Goal: Transaction & Acquisition: Purchase product/service

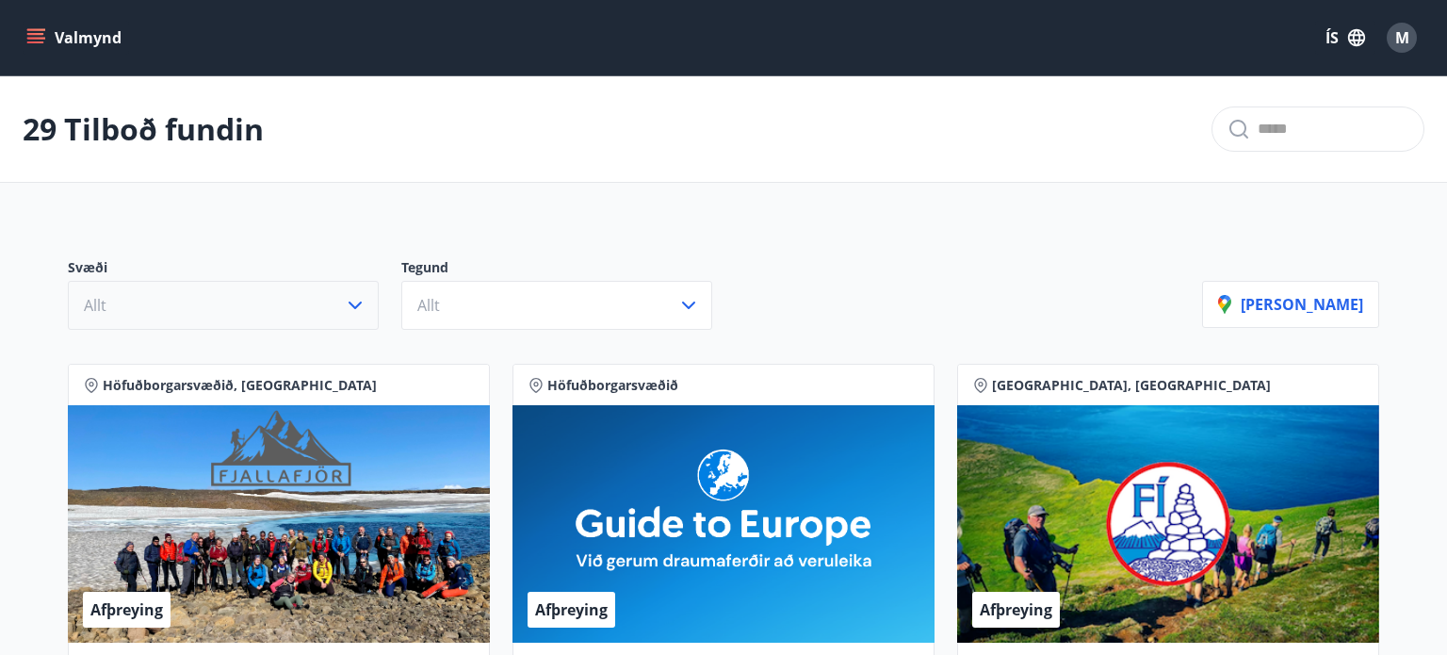
click at [352, 305] on icon "button" at bounding box center [354, 305] width 13 height 8
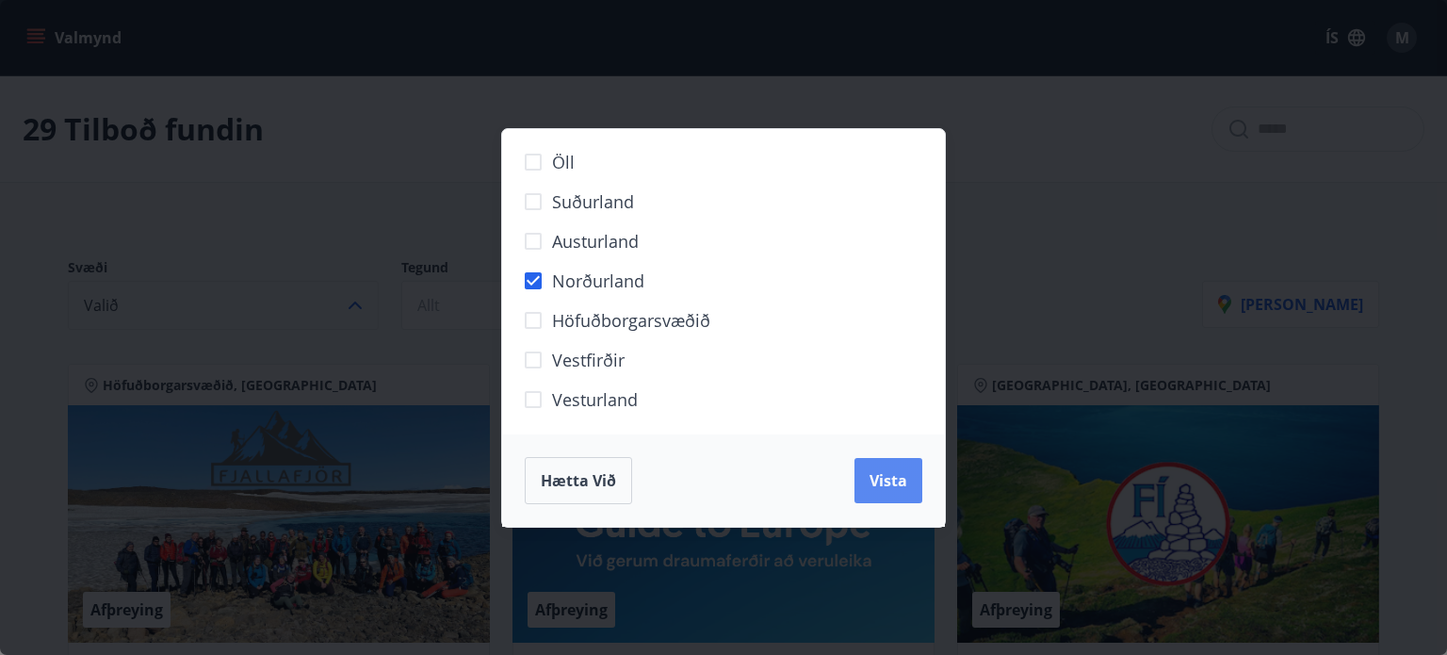
click at [862, 471] on button "Vista" at bounding box center [888, 480] width 68 height 45
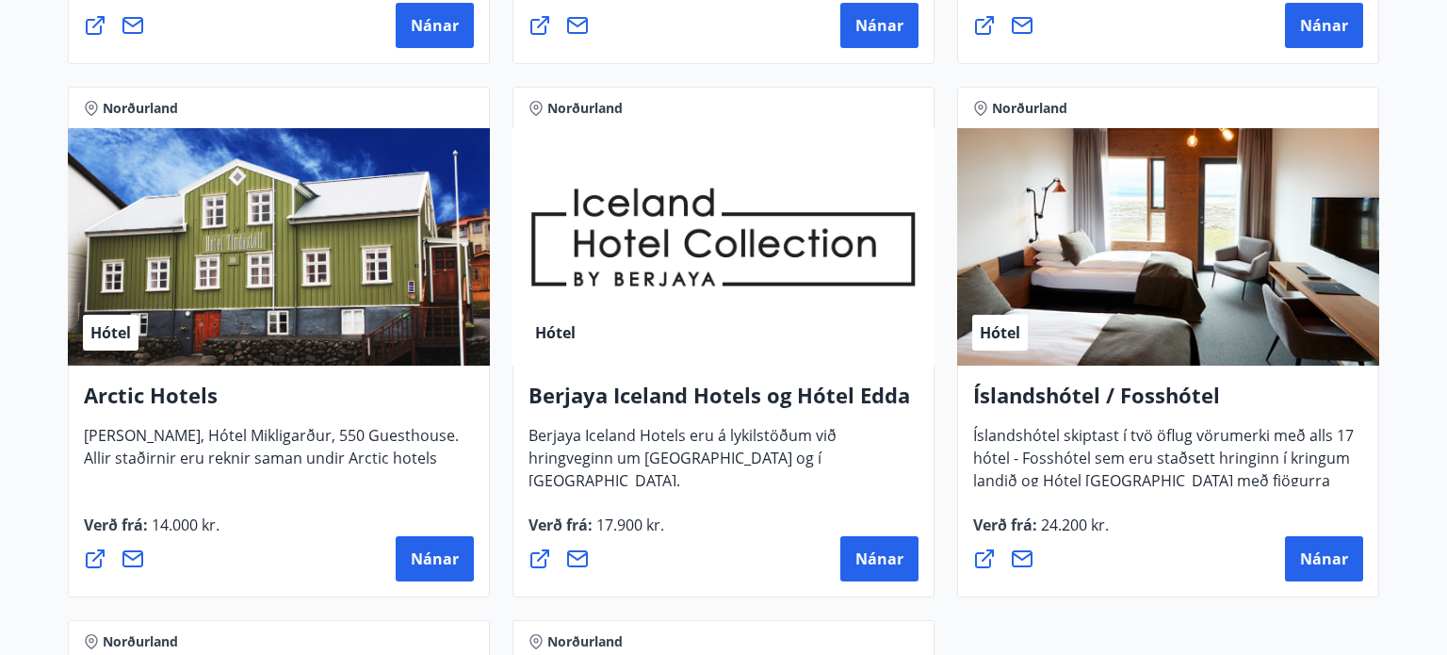
scroll to position [867, 0]
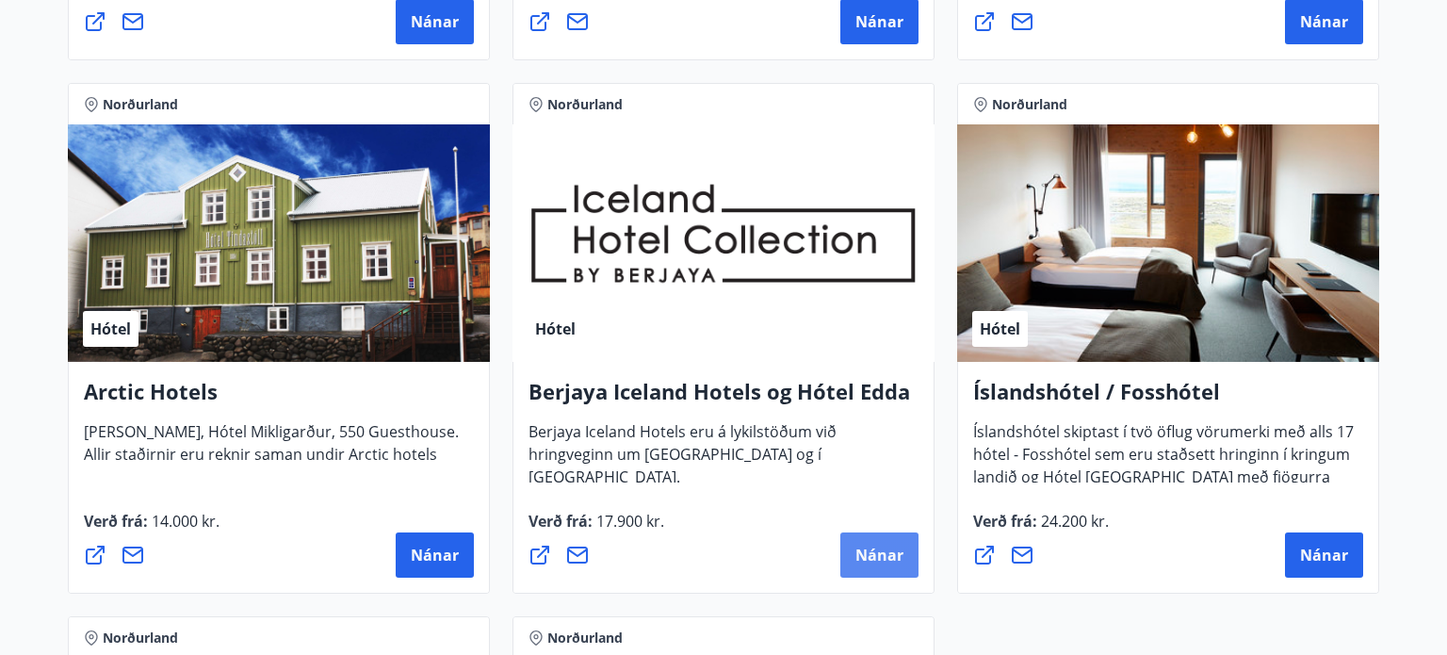
click at [850, 548] on button "Nánar" at bounding box center [879, 554] width 78 height 45
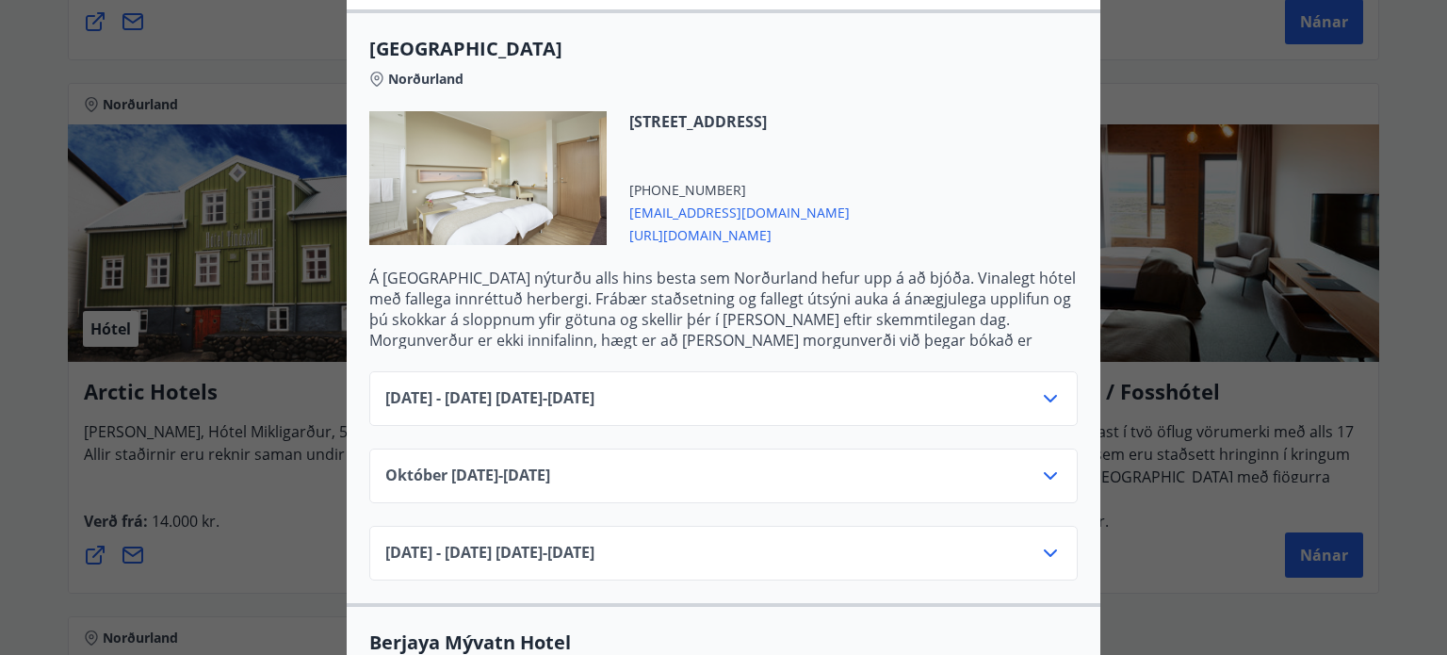
scroll to position [502, 0]
click at [1052, 386] on icon at bounding box center [1050, 397] width 23 height 23
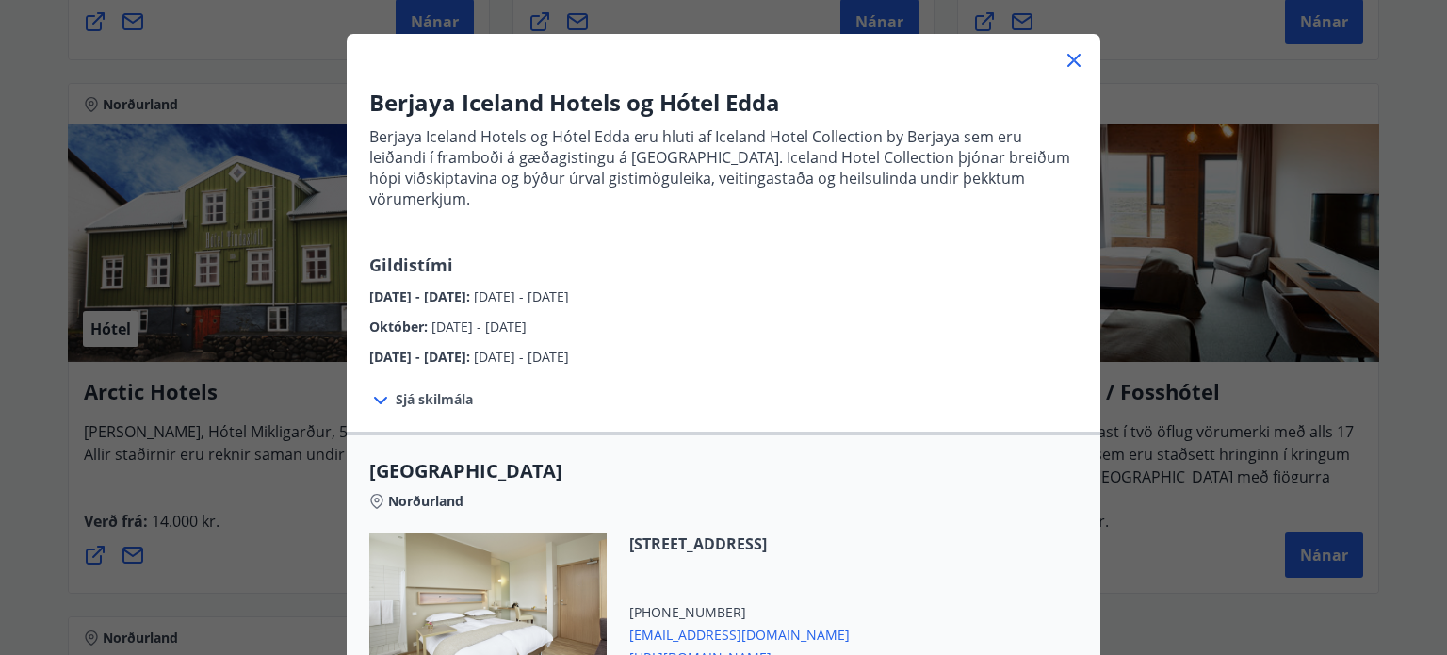
scroll to position [0, 0]
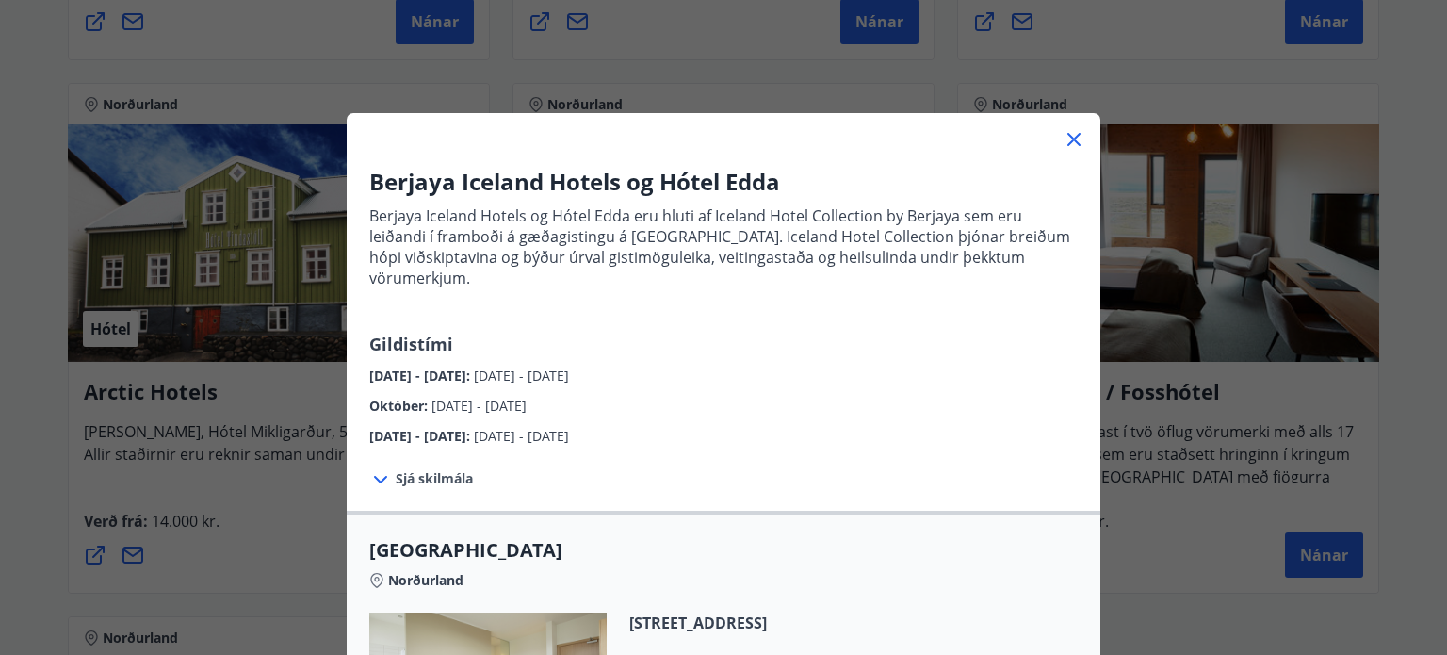
click at [1077, 141] on icon at bounding box center [1073, 139] width 13 height 13
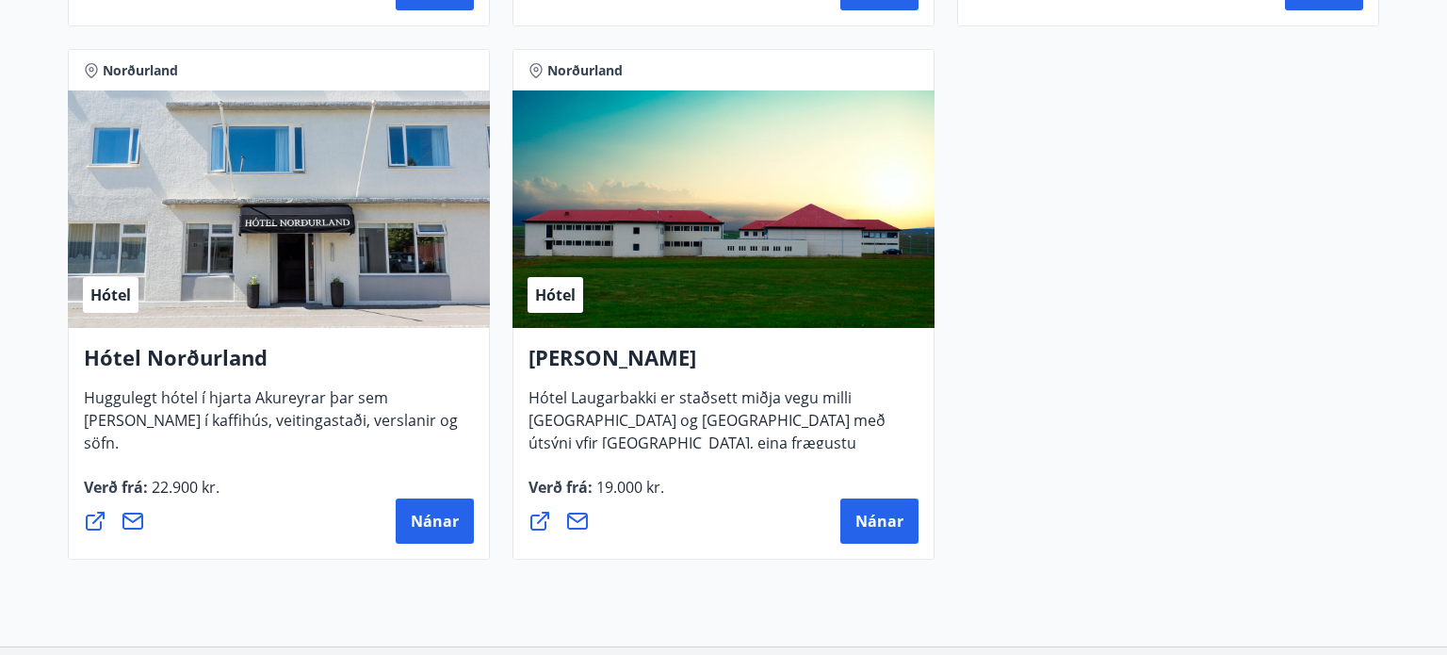
scroll to position [1582, 0]
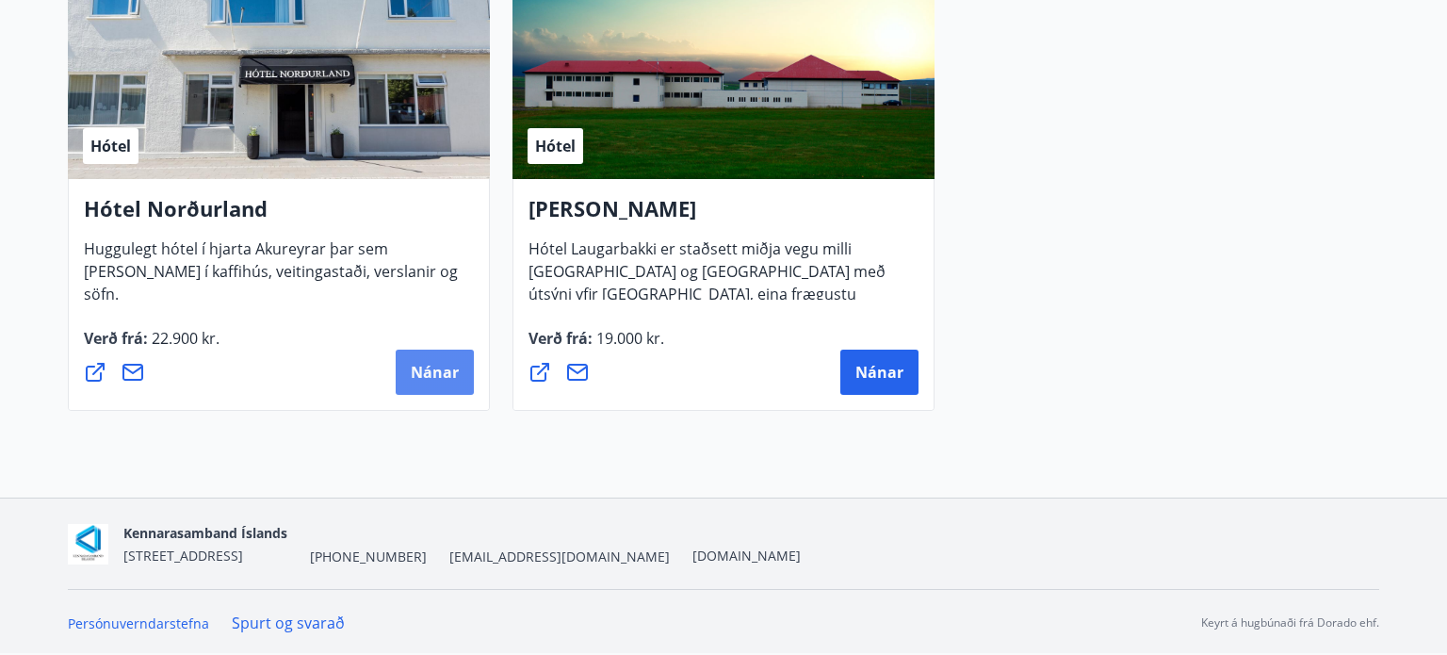
click at [427, 363] on span "Nánar" at bounding box center [435, 372] width 48 height 21
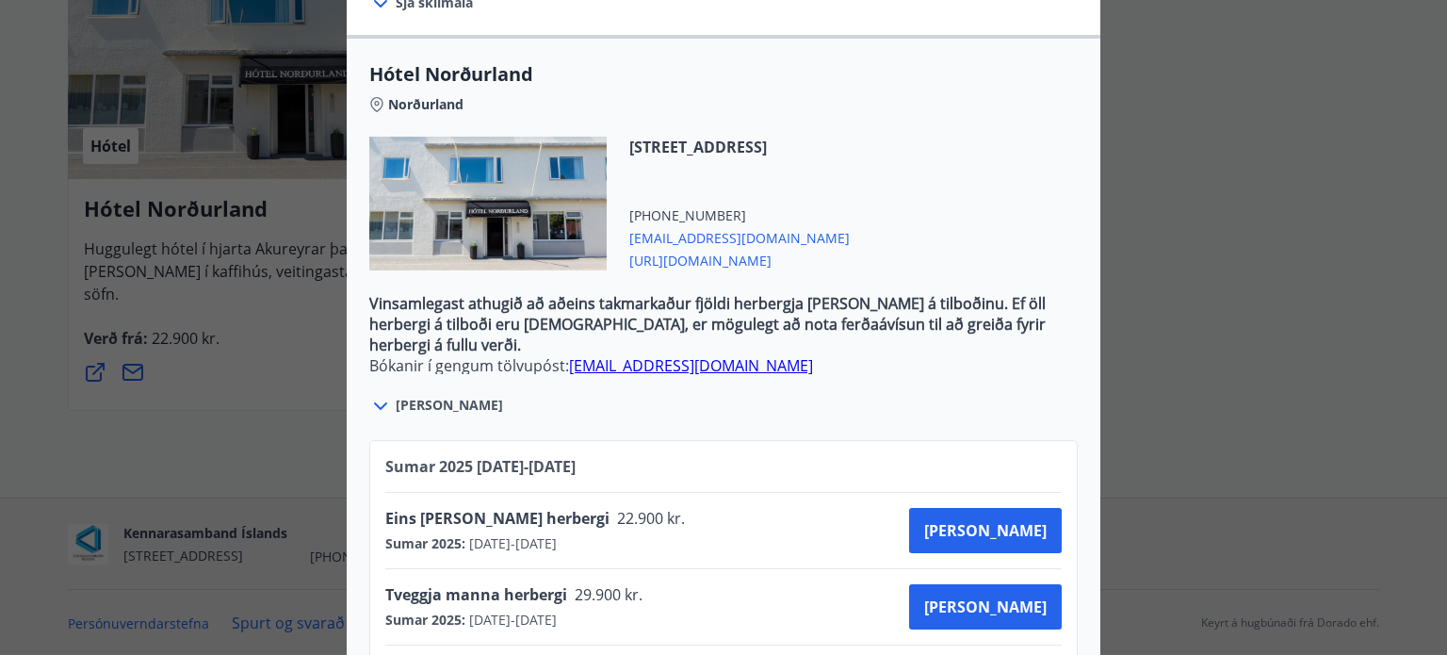
scroll to position [607, 0]
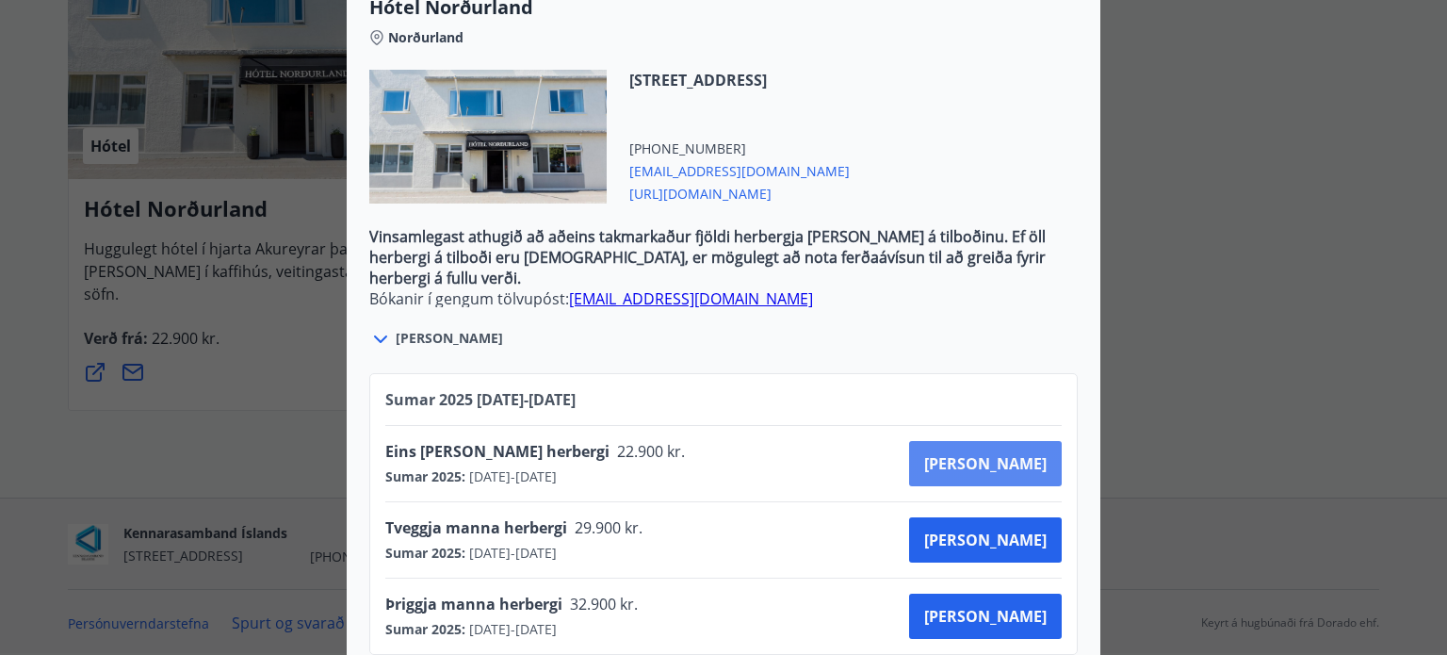
click at [1004, 453] on span "[PERSON_NAME]" at bounding box center [985, 463] width 122 height 21
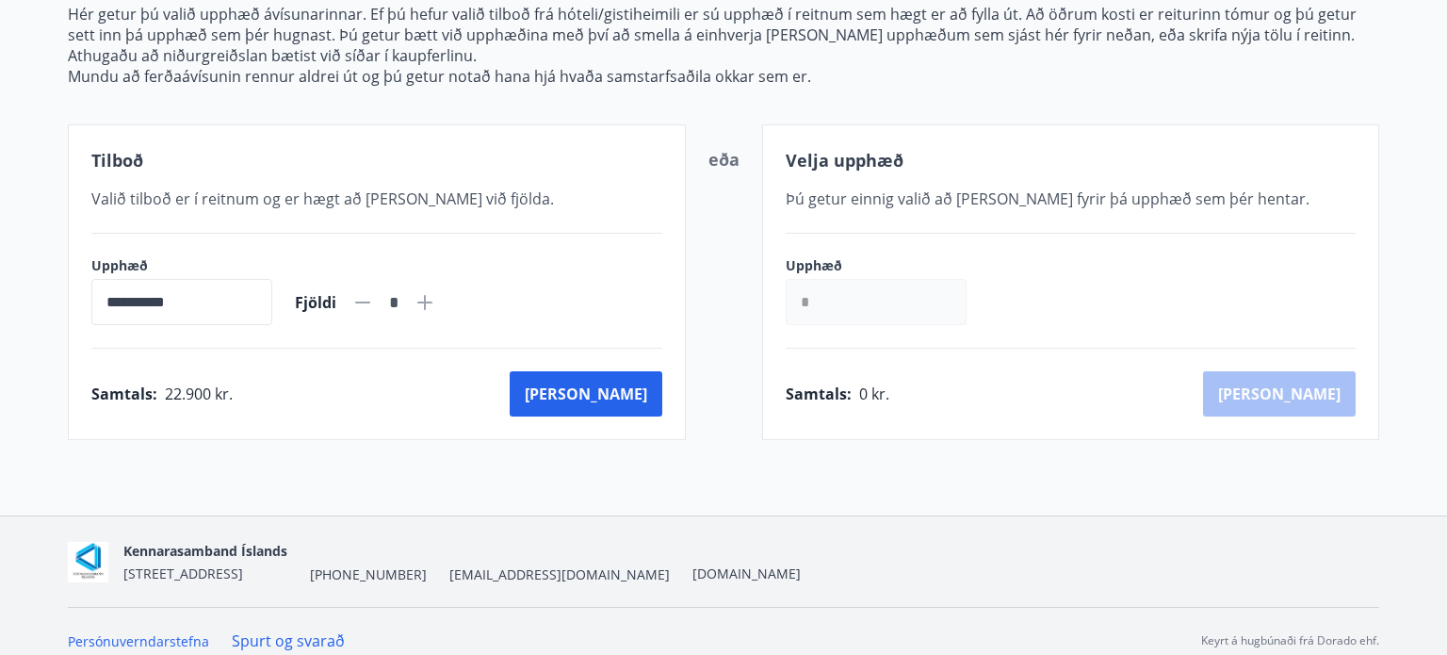
scroll to position [256, 0]
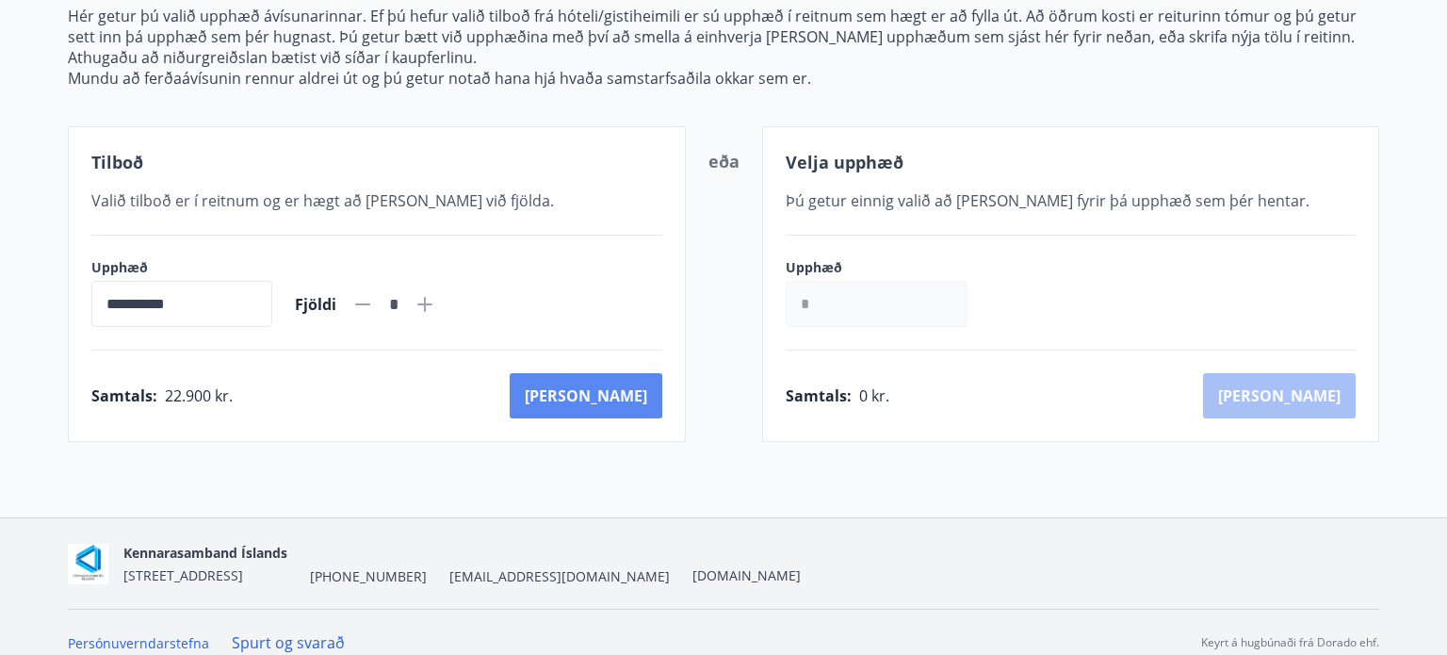
click at [611, 386] on button "[PERSON_NAME]" at bounding box center [586, 395] width 153 height 45
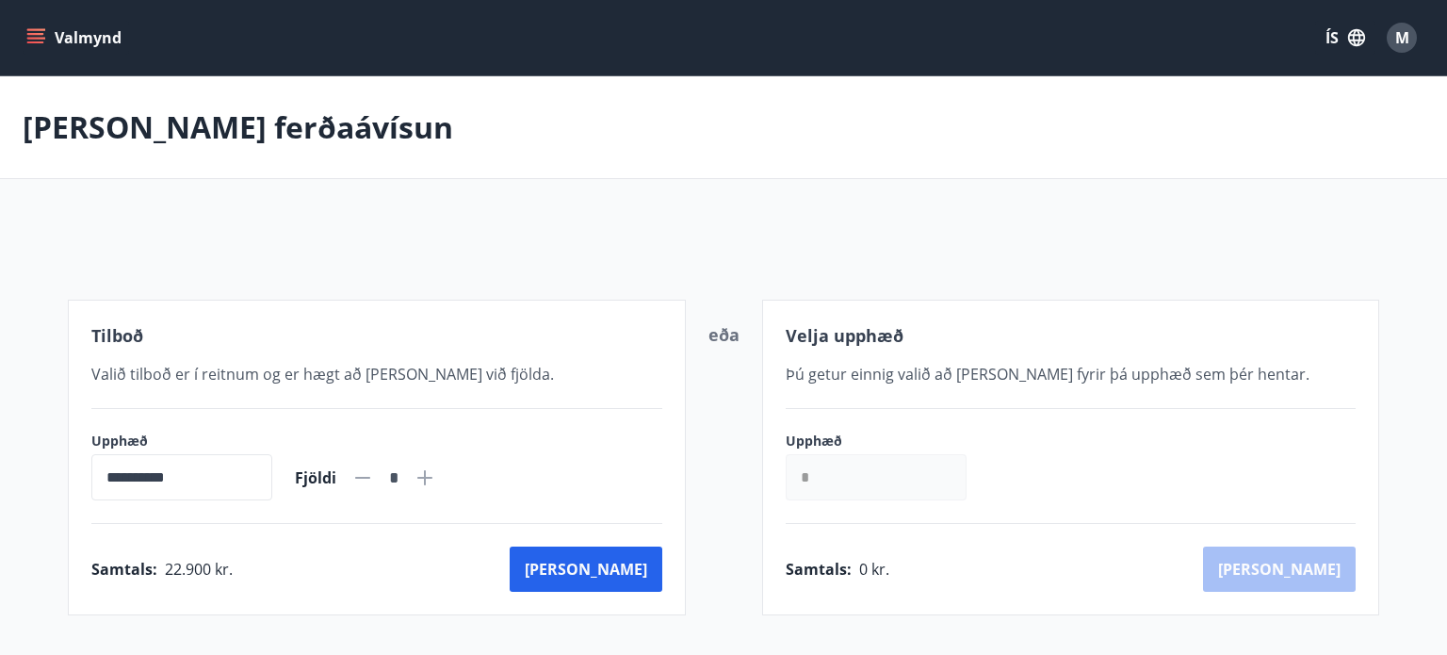
scroll to position [192, 0]
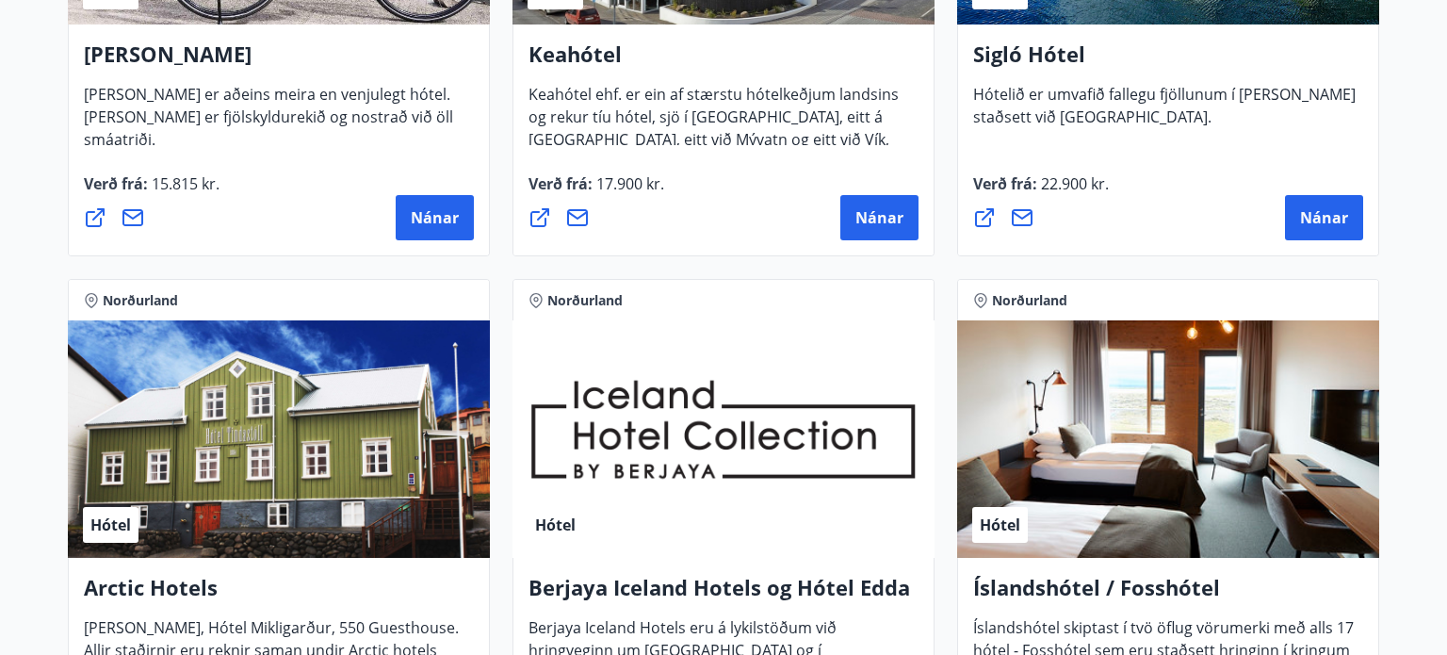
scroll to position [667, 0]
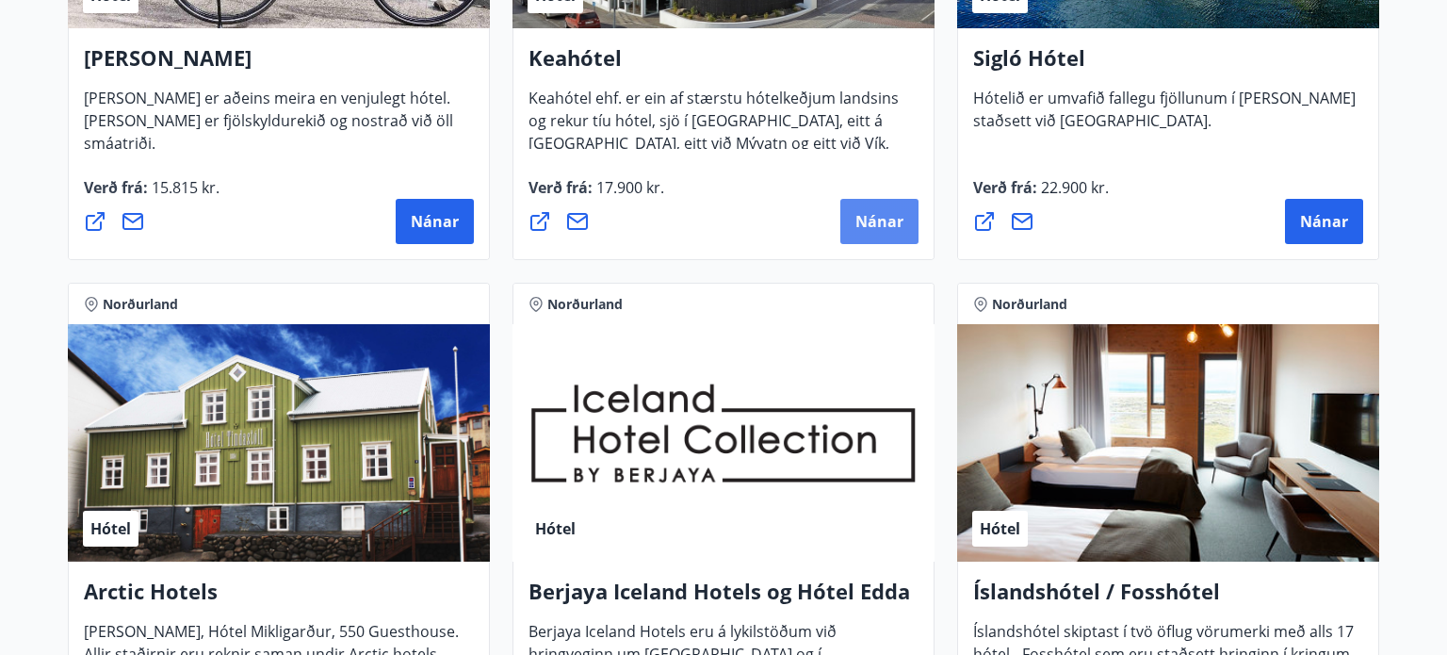
click at [873, 219] on span "Nánar" at bounding box center [879, 221] width 48 height 21
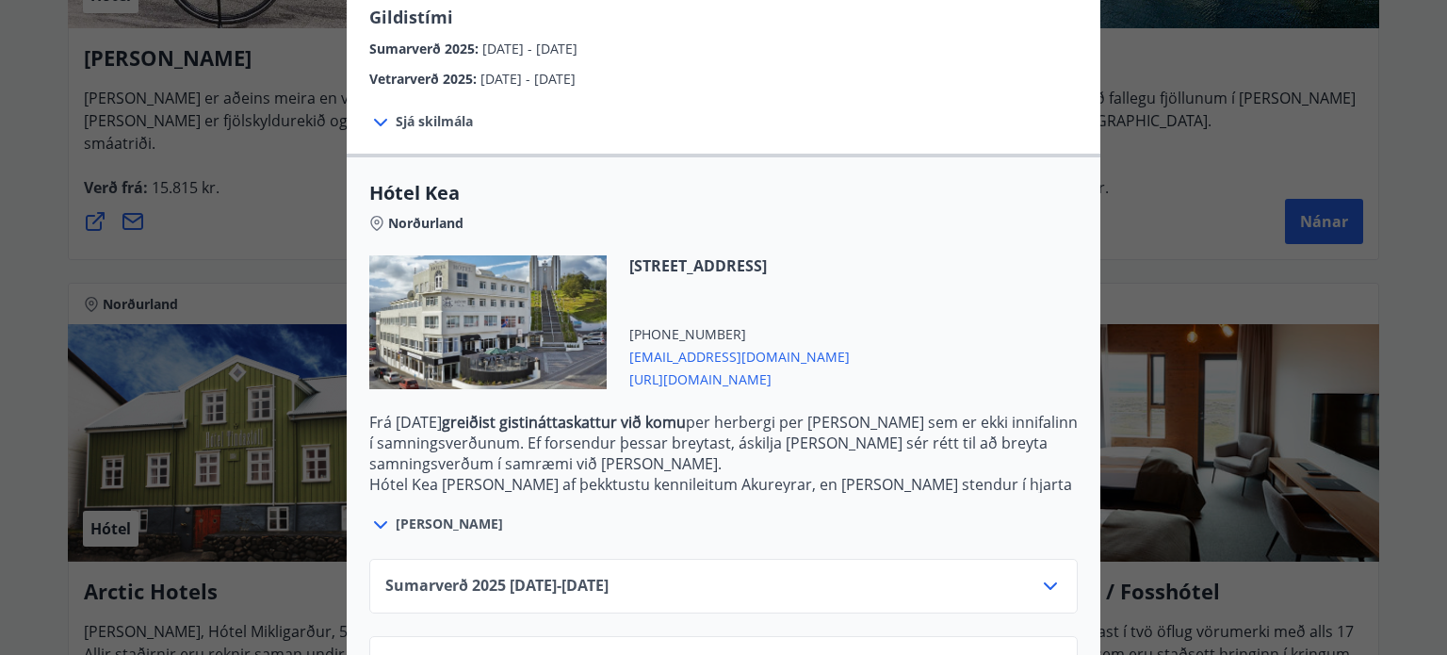
scroll to position [383, 0]
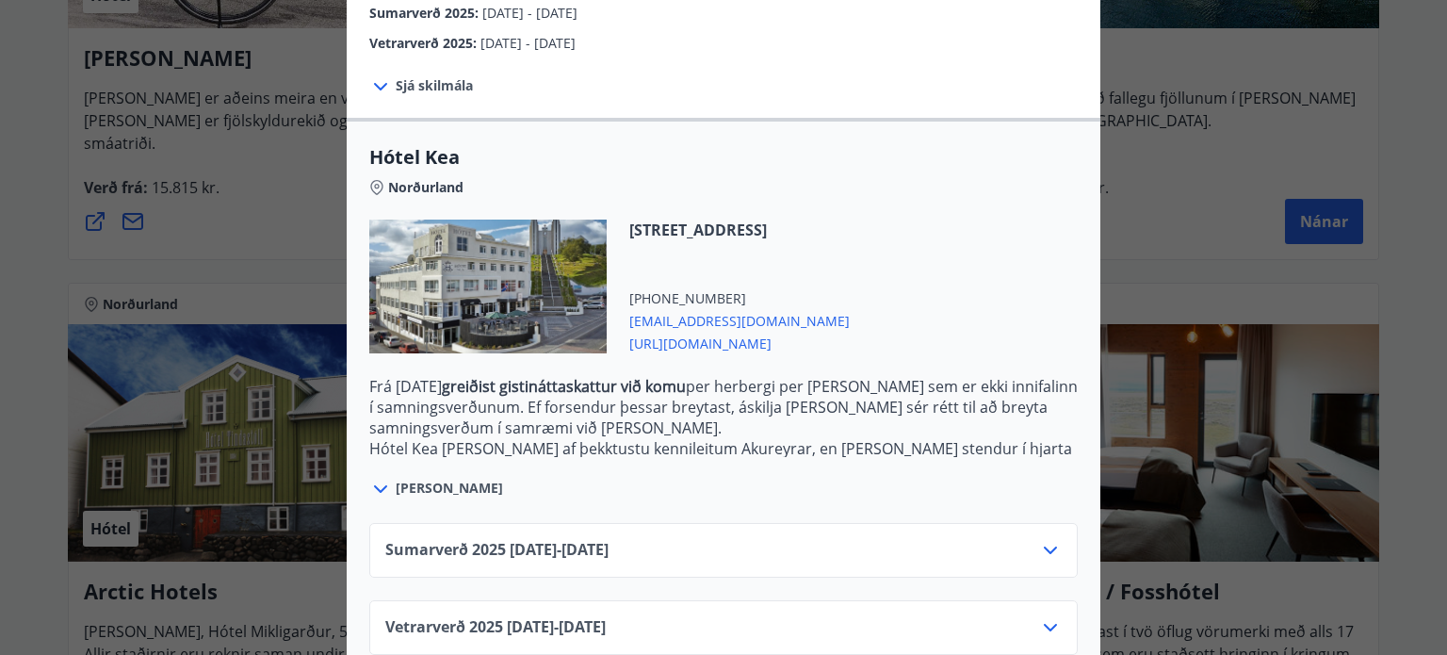
click at [1052, 539] on icon at bounding box center [1050, 550] width 23 height 23
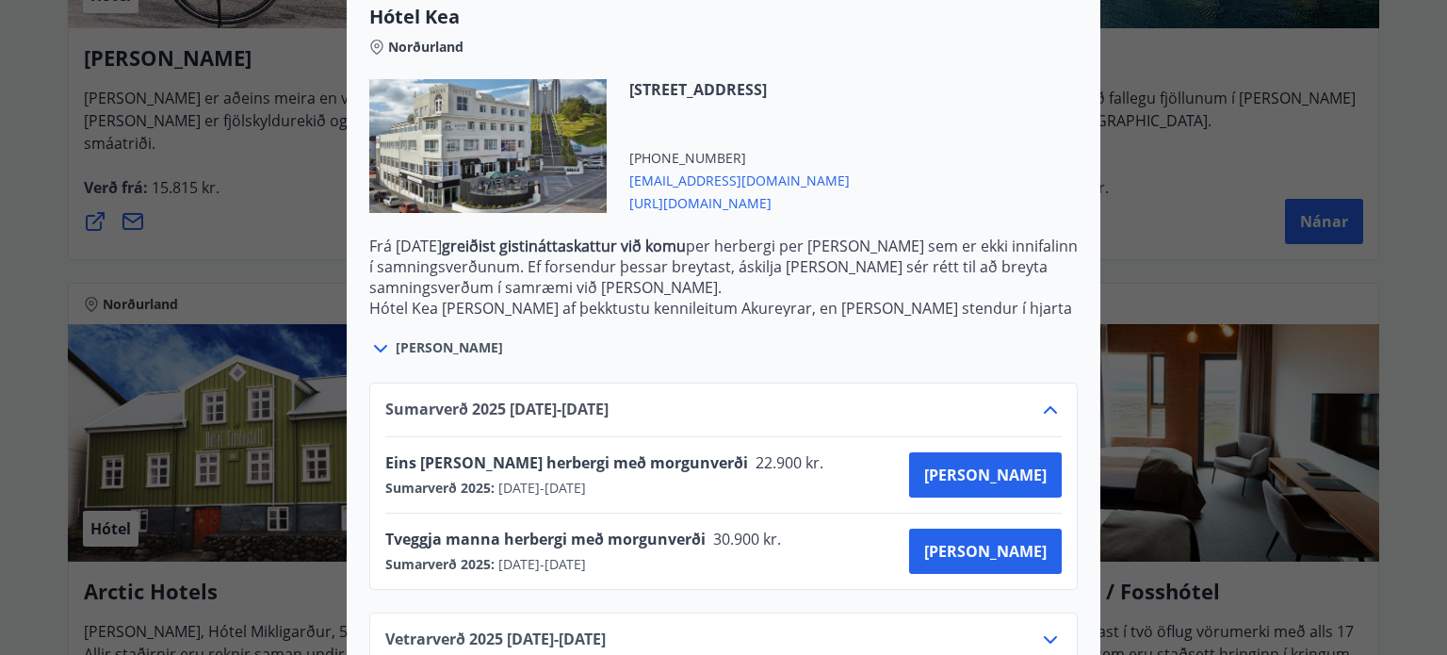
scroll to position [535, 0]
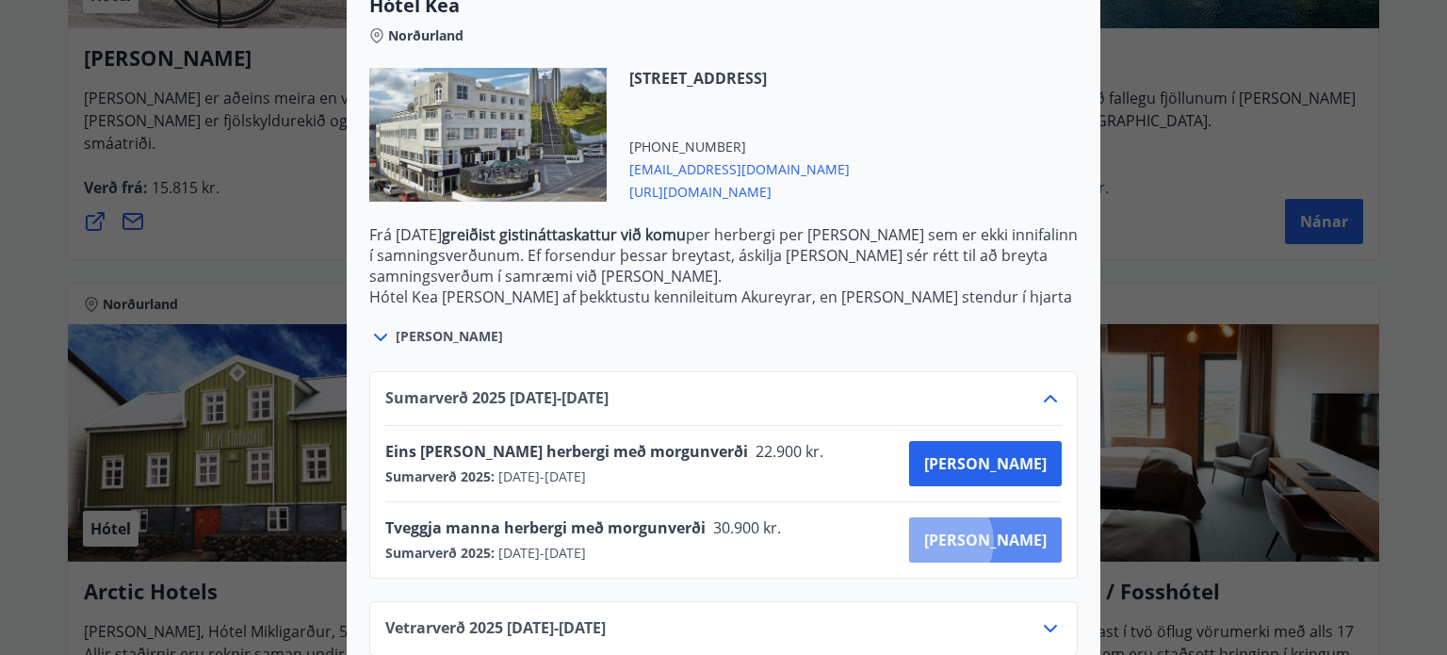
click at [1013, 529] on span "[PERSON_NAME]" at bounding box center [985, 539] width 122 height 21
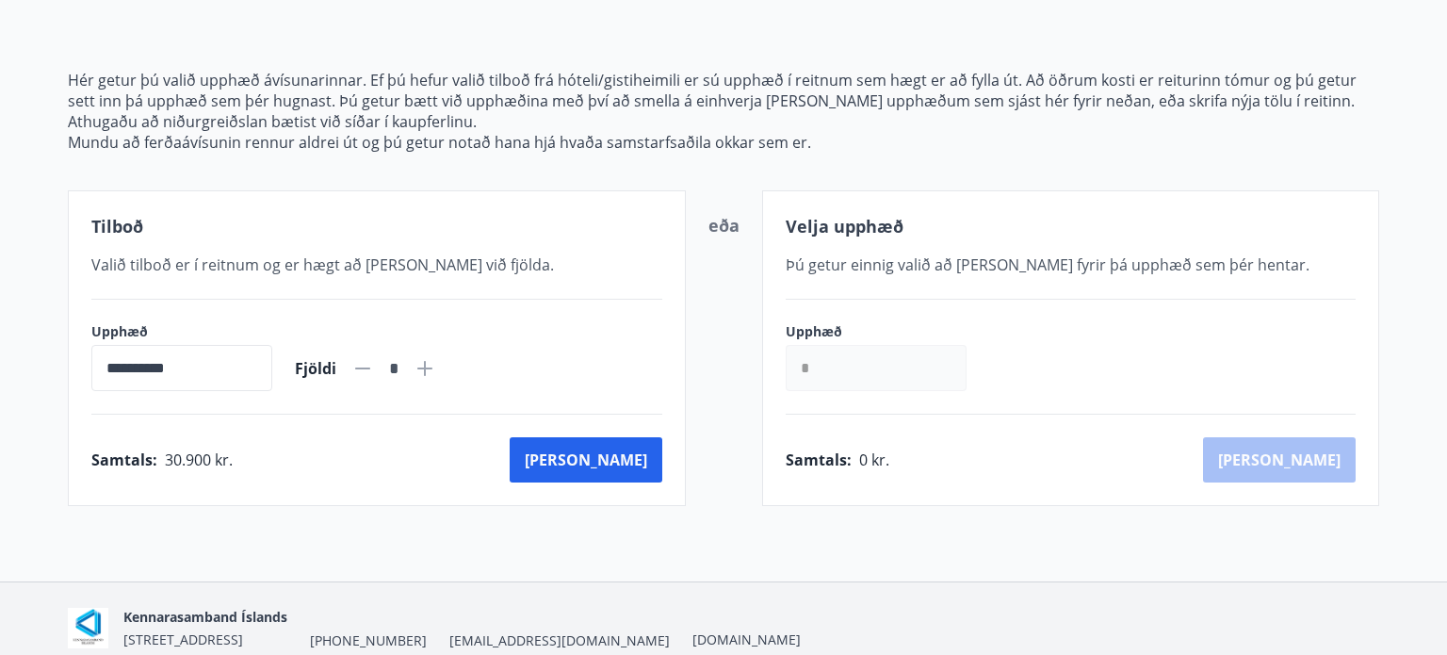
scroll to position [275, 0]
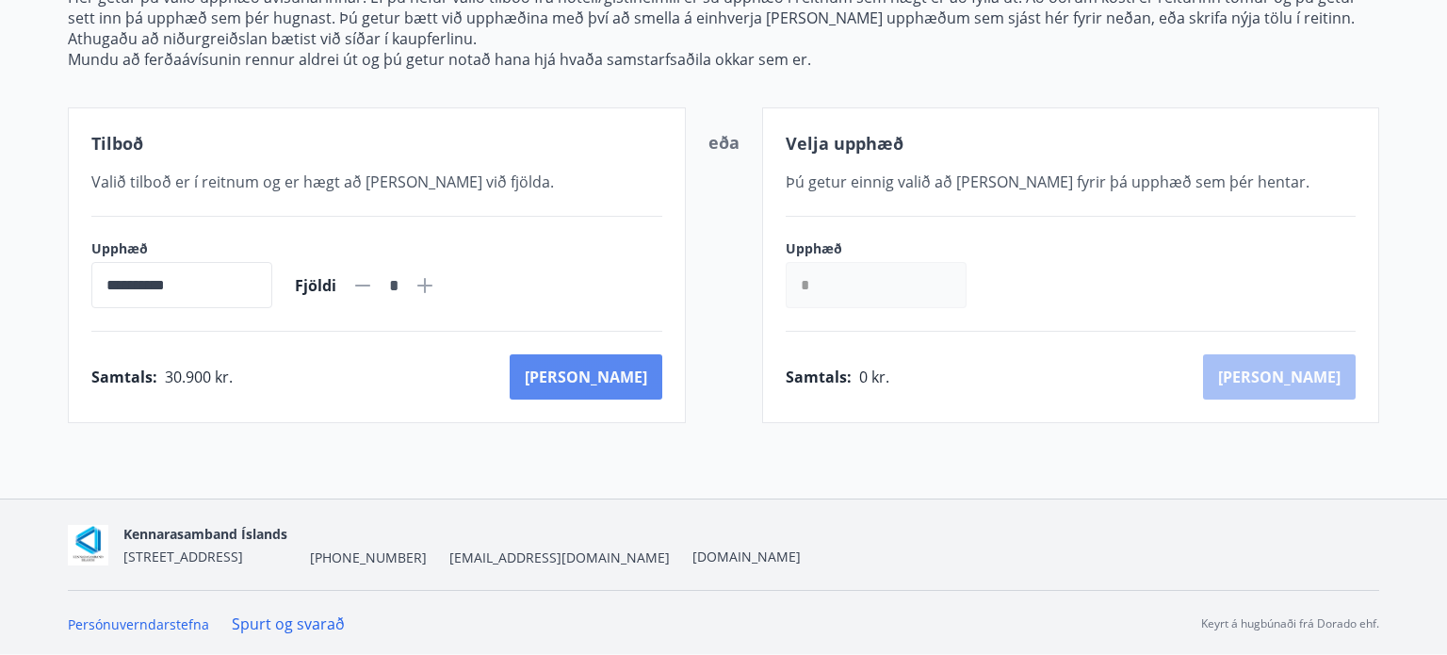
click at [615, 381] on button "[PERSON_NAME]" at bounding box center [586, 376] width 153 height 45
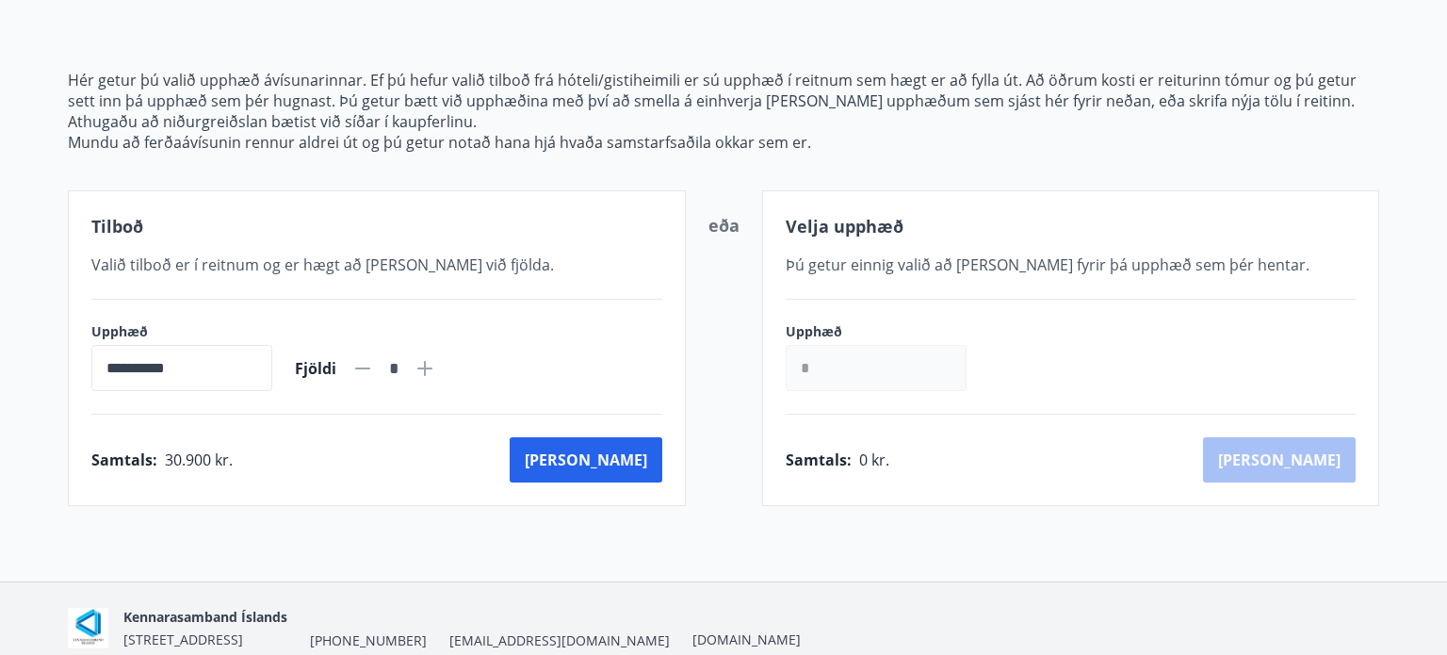
scroll to position [275, 0]
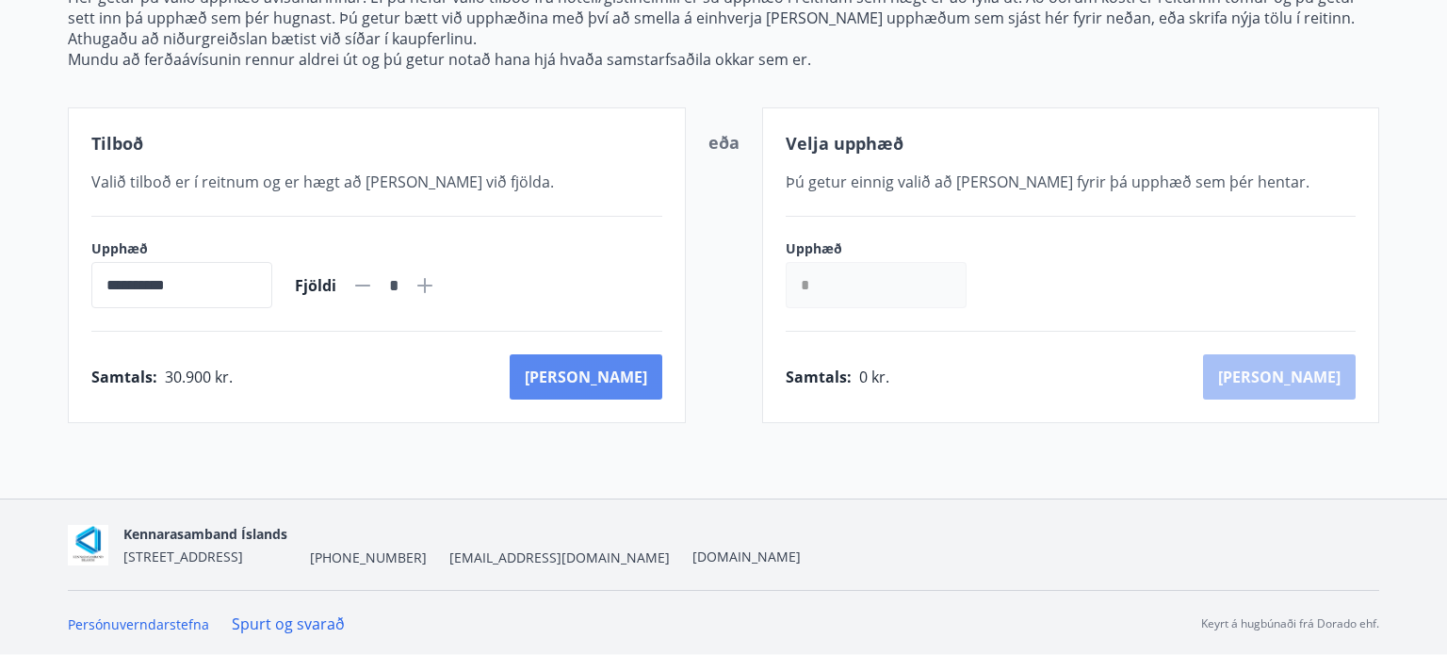
click at [617, 376] on button "[PERSON_NAME]" at bounding box center [586, 376] width 153 height 45
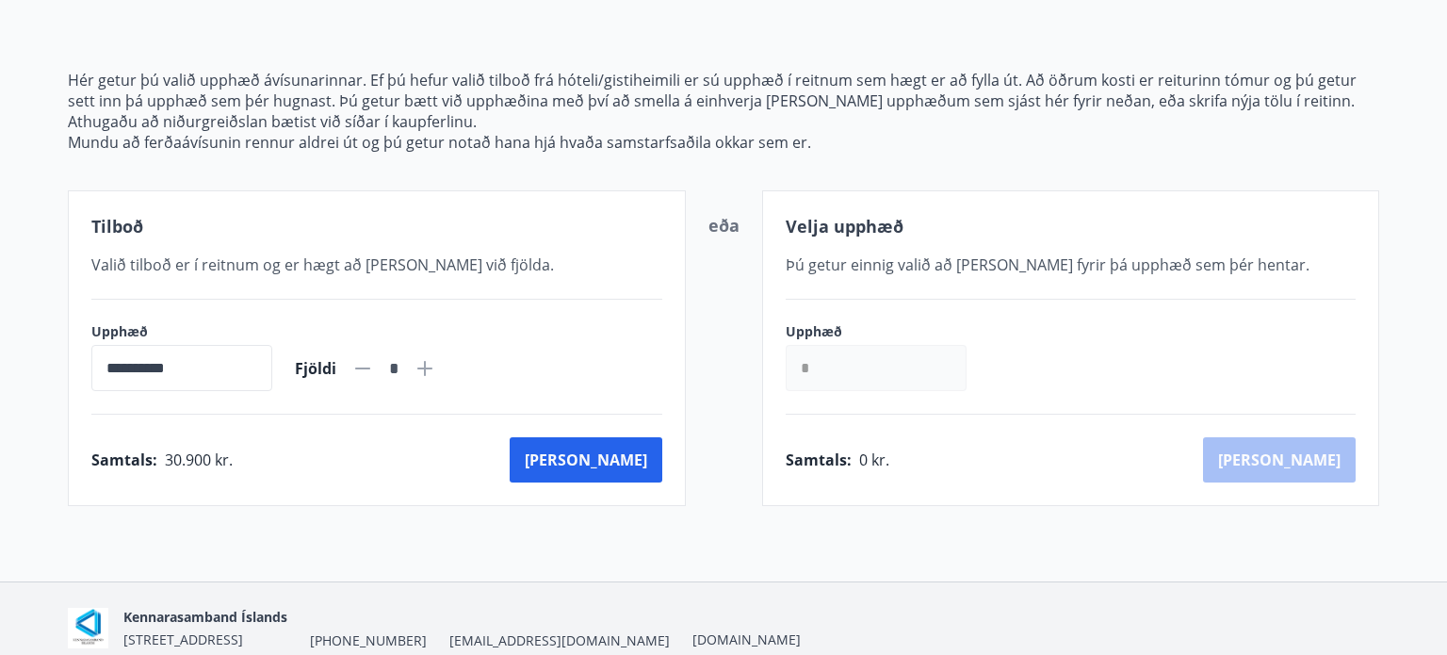
scroll to position [275, 0]
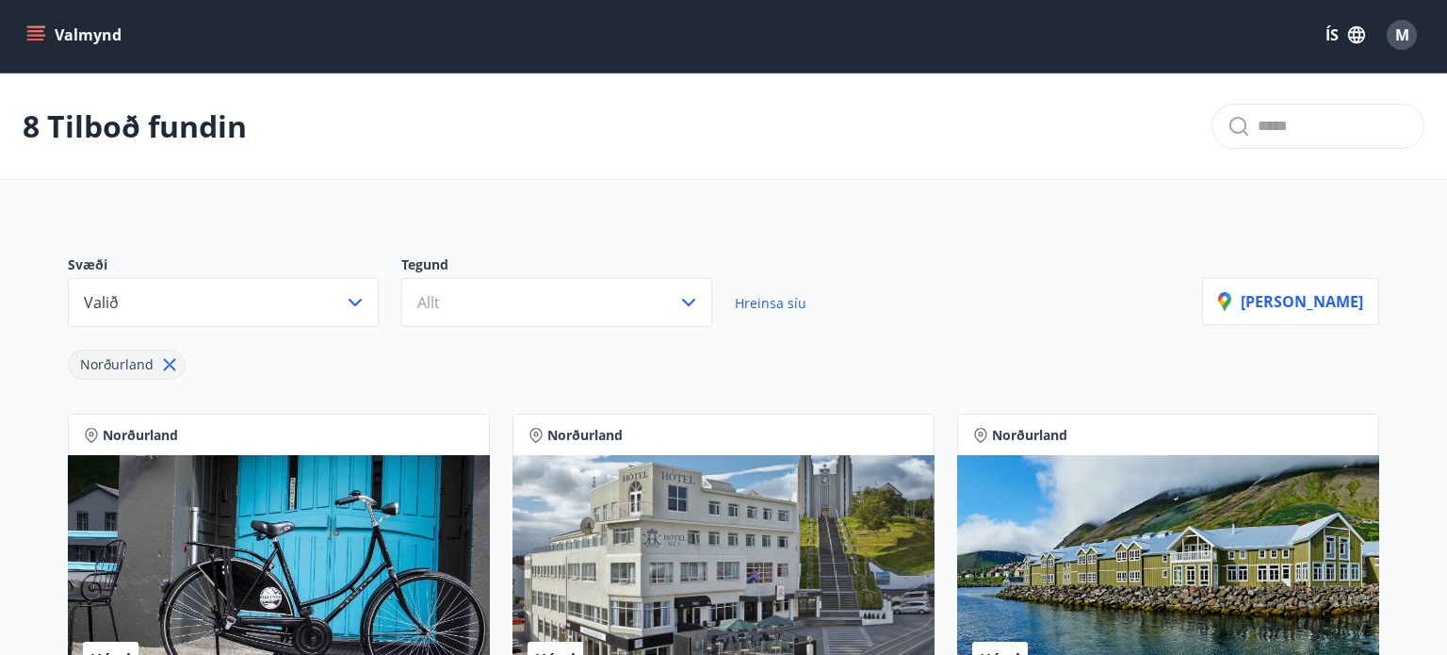
scroll to position [275, 0]
